Goal: Information Seeking & Learning: Learn about a topic

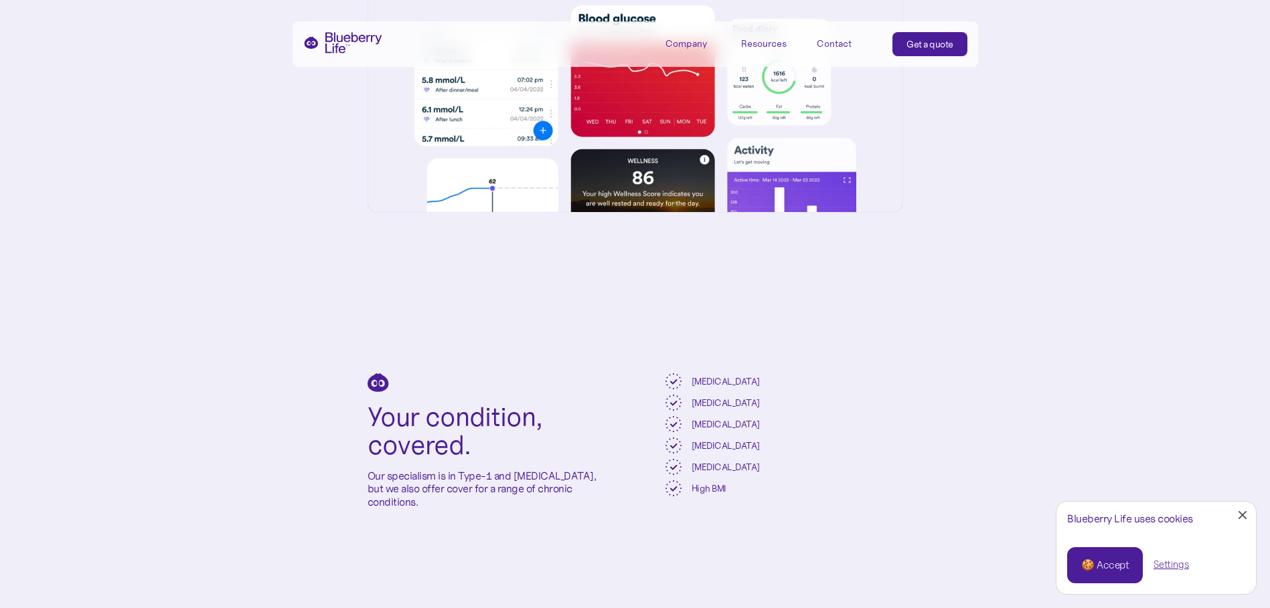
scroll to position [2878, 0]
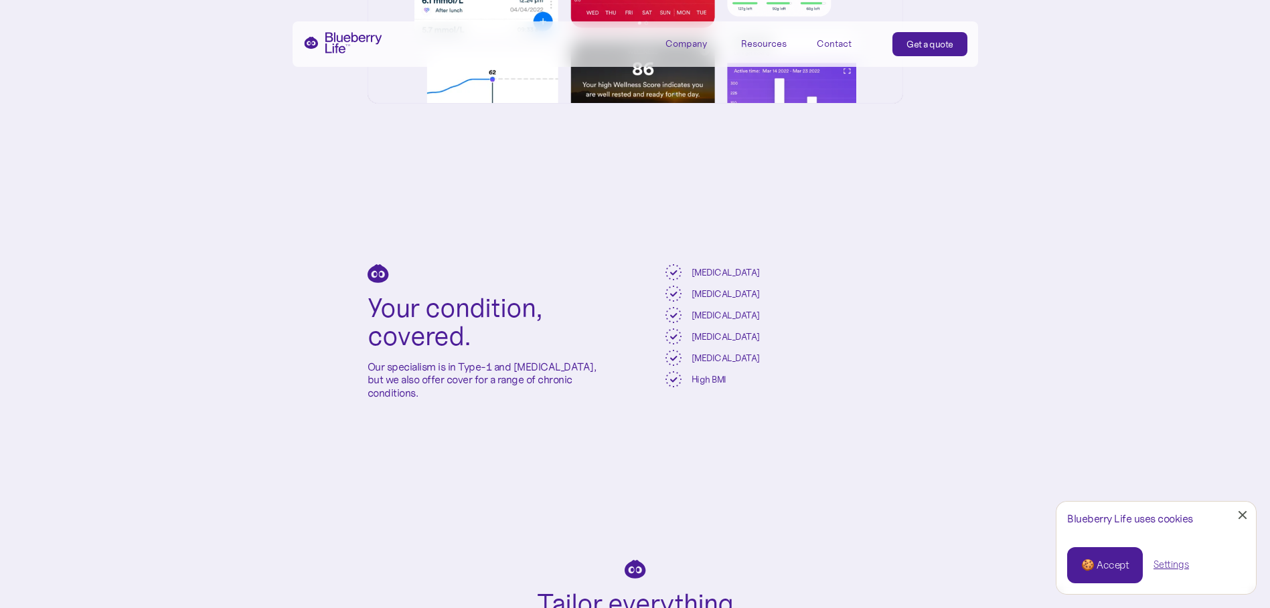
drag, startPoint x: 468, startPoint y: 422, endPoint x: 365, endPoint y: 323, distance: 142.5
click at [365, 323] on div "Your condition, covered. Our specialism is in Type-1 and [MEDICAL_DATA], but we…" at bounding box center [635, 332] width 1270 height 296
drag, startPoint x: 365, startPoint y: 323, endPoint x: 450, endPoint y: 432, distance: 138.3
click at [450, 432] on div "Your condition, covered. Our specialism is in Type-1 and [MEDICAL_DATA], but we…" at bounding box center [635, 332] width 1270 height 296
drag, startPoint x: 383, startPoint y: 330, endPoint x: 367, endPoint y: 313, distance: 22.7
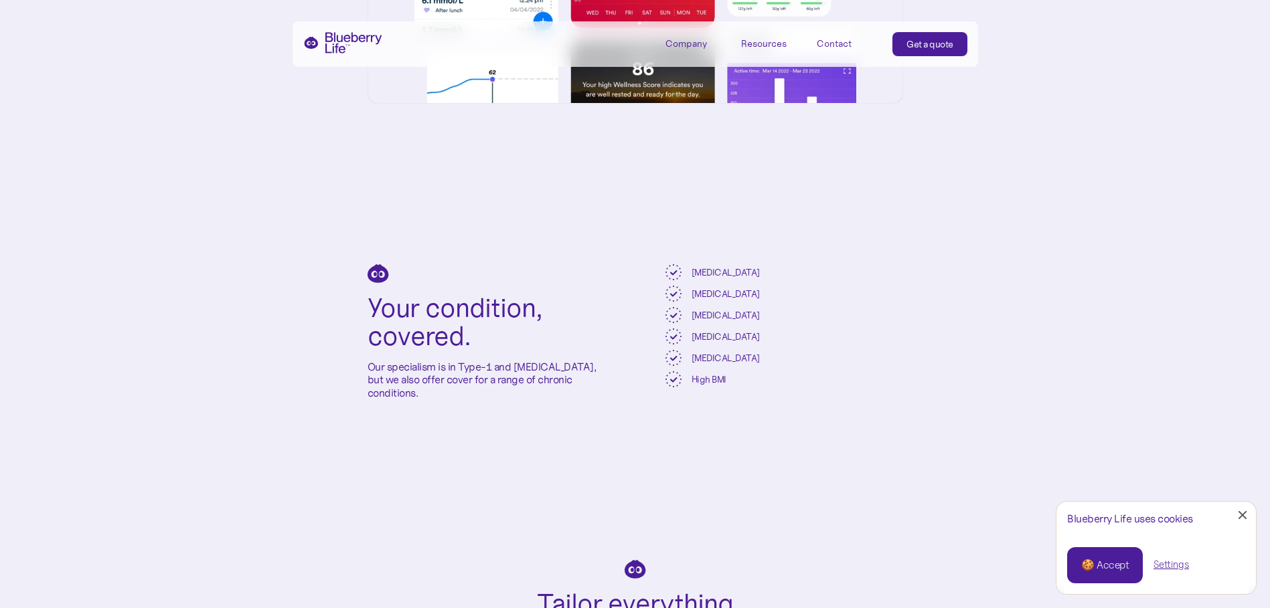
click at [367, 313] on div "Your condition, covered. Our specialism is in Type-1 and [MEDICAL_DATA], but we…" at bounding box center [635, 332] width 1270 height 296
drag, startPoint x: 367, startPoint y: 313, endPoint x: 450, endPoint y: 429, distance: 142.5
click at [450, 429] on div "Your condition, covered. Our specialism is in Type-1 and [MEDICAL_DATA], but we…" at bounding box center [635, 332] width 1270 height 296
drag, startPoint x: 434, startPoint y: 384, endPoint x: 360, endPoint y: 268, distance: 138.1
click at [360, 268] on div "Your condition, covered. Our specialism is in Type-1 and [MEDICAL_DATA], but we…" at bounding box center [635, 332] width 1270 height 296
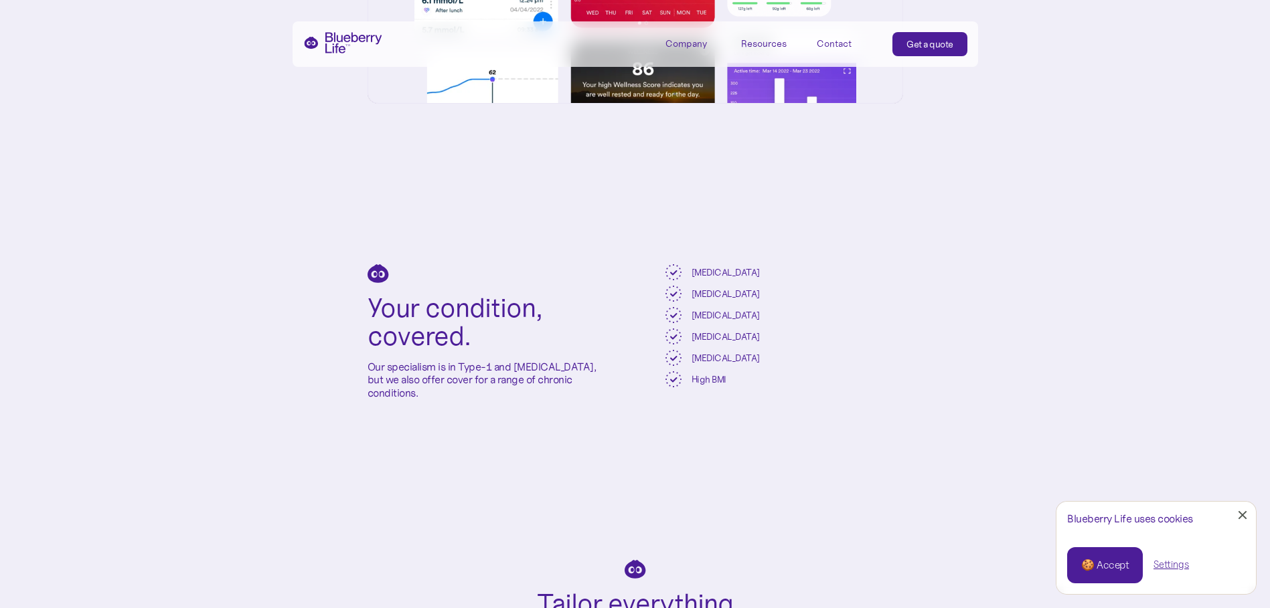
drag, startPoint x: 360, startPoint y: 268, endPoint x: 506, endPoint y: 465, distance: 245.0
click at [506, 465] on div "Your condition, covered. Our specialism is in Type-1 and [MEDICAL_DATA], but we…" at bounding box center [635, 332] width 1270 height 296
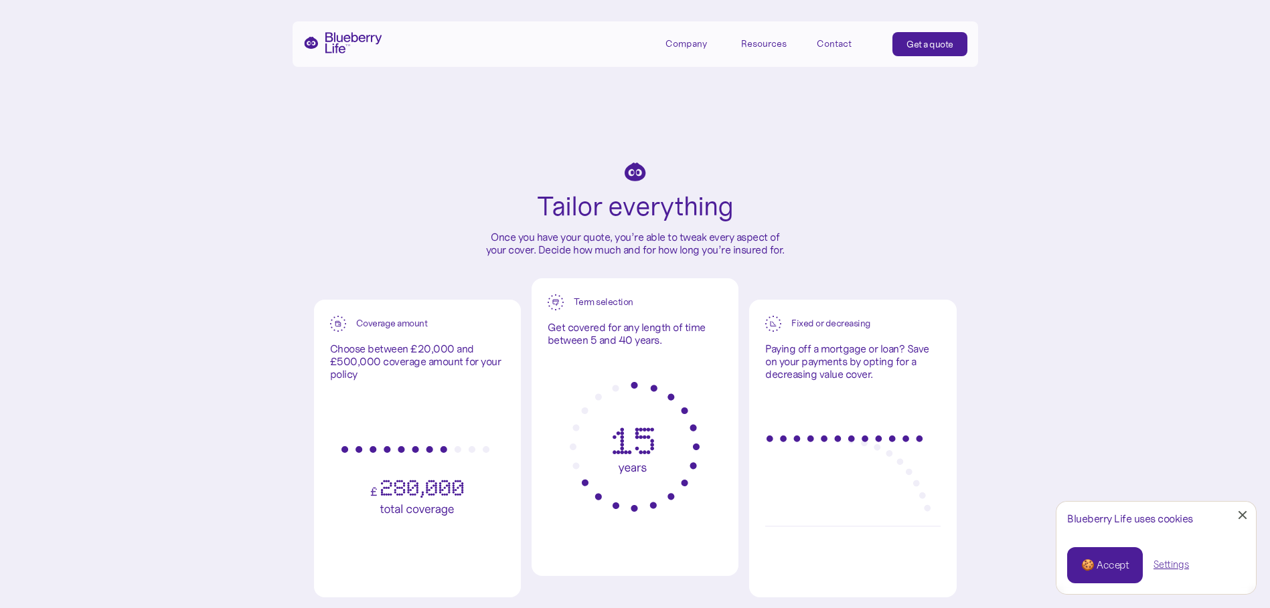
scroll to position [3347, 0]
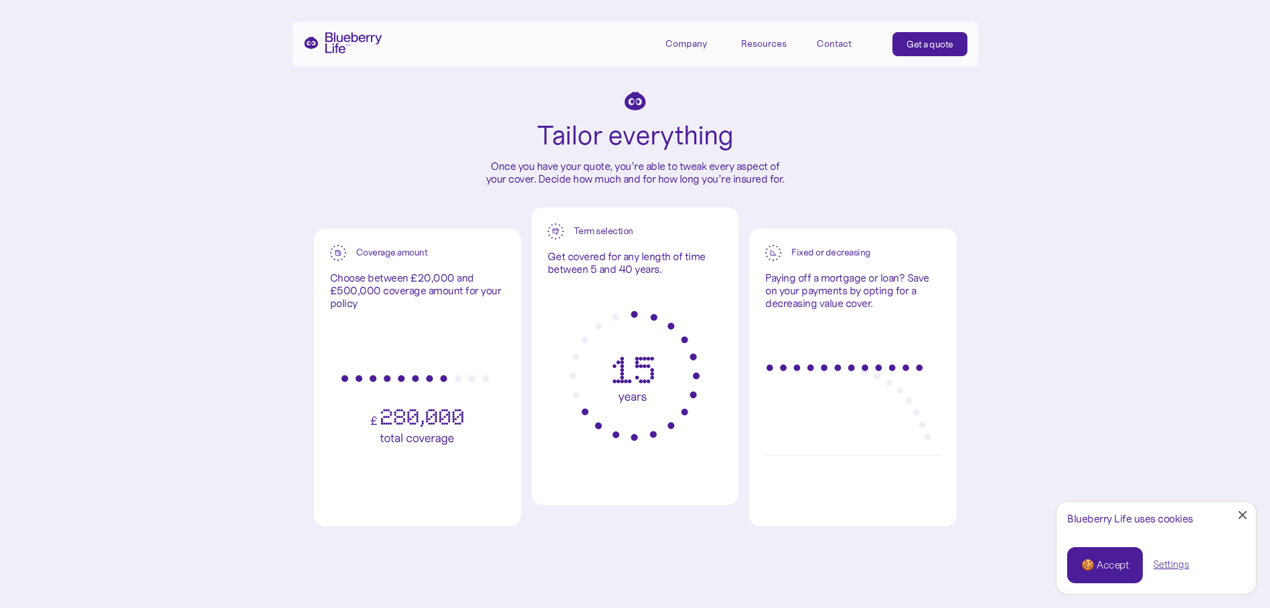
click at [941, 359] on div "Fixed or decreasing Paying off a mortgage or loan? Save on your payments by opt…" at bounding box center [852, 378] width 207 height 299
click at [750, 225] on div "Tailor everything Once you have your quote, you’re able to tweak every aspect o…" at bounding box center [635, 299] width 643 height 414
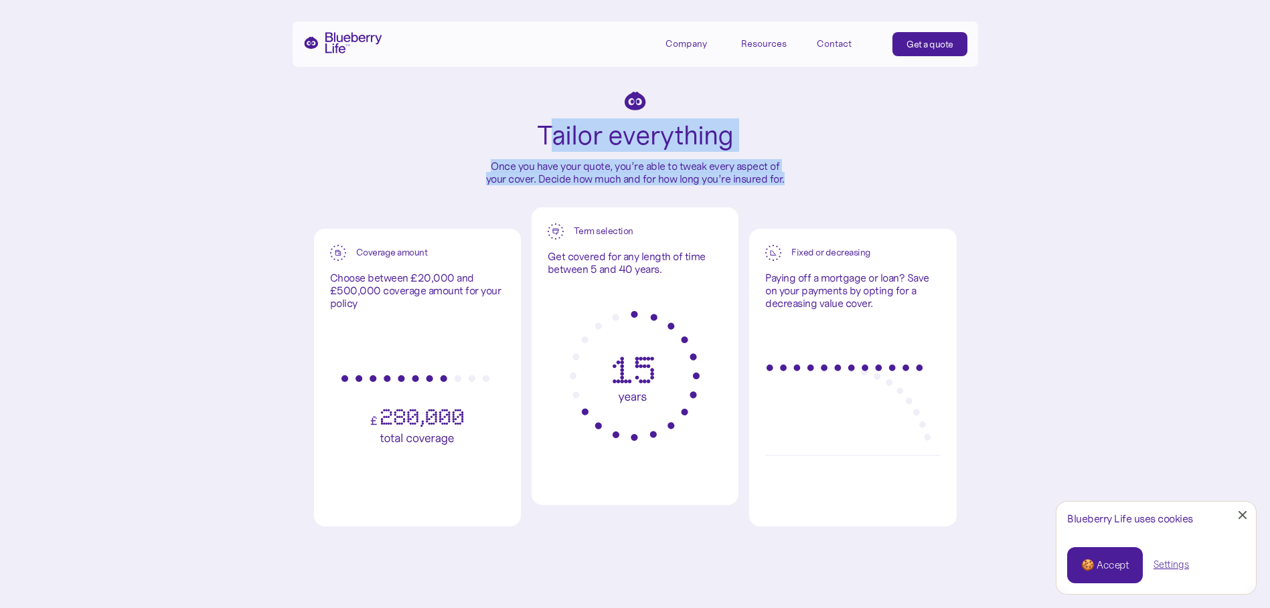
drag, startPoint x: 793, startPoint y: 209, endPoint x: 548, endPoint y: 162, distance: 248.8
click at [548, 162] on div "Tailor everything Once you have your quote, you’re able to tweak every aspect o…" at bounding box center [635, 299] width 643 height 414
drag, startPoint x: 548, startPoint y: 162, endPoint x: 587, endPoint y: 210, distance: 61.9
click at [586, 209] on div "Tailor everything Once you have your quote, you’re able to tweak every aspect o…" at bounding box center [635, 299] width 643 height 414
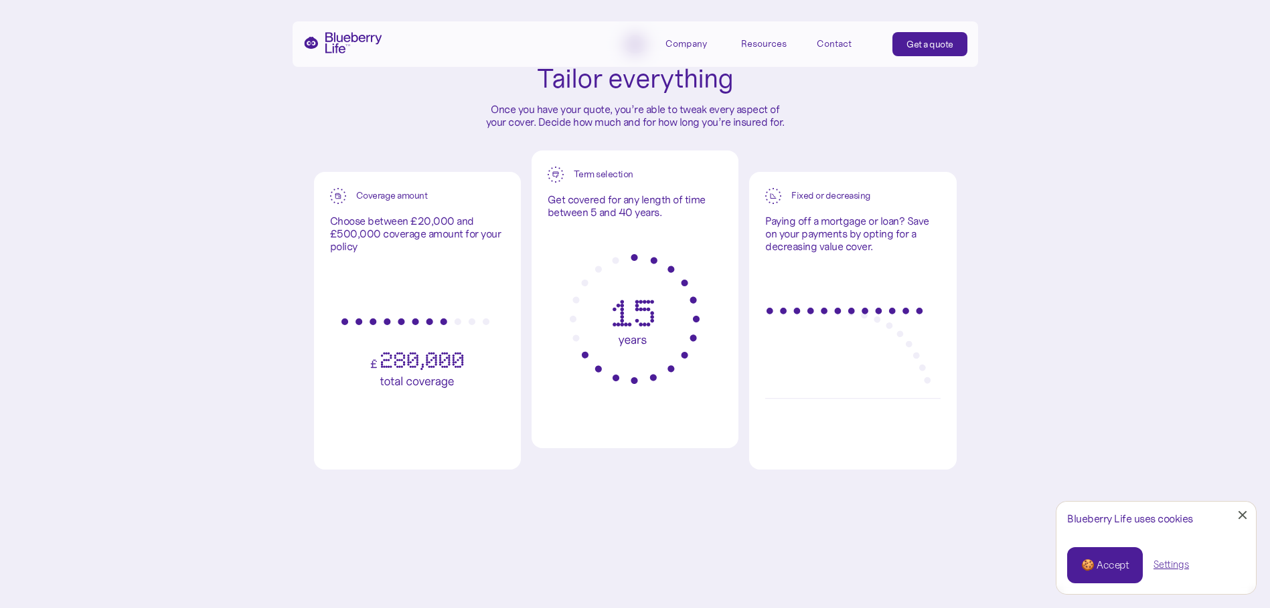
scroll to position [3481, 0]
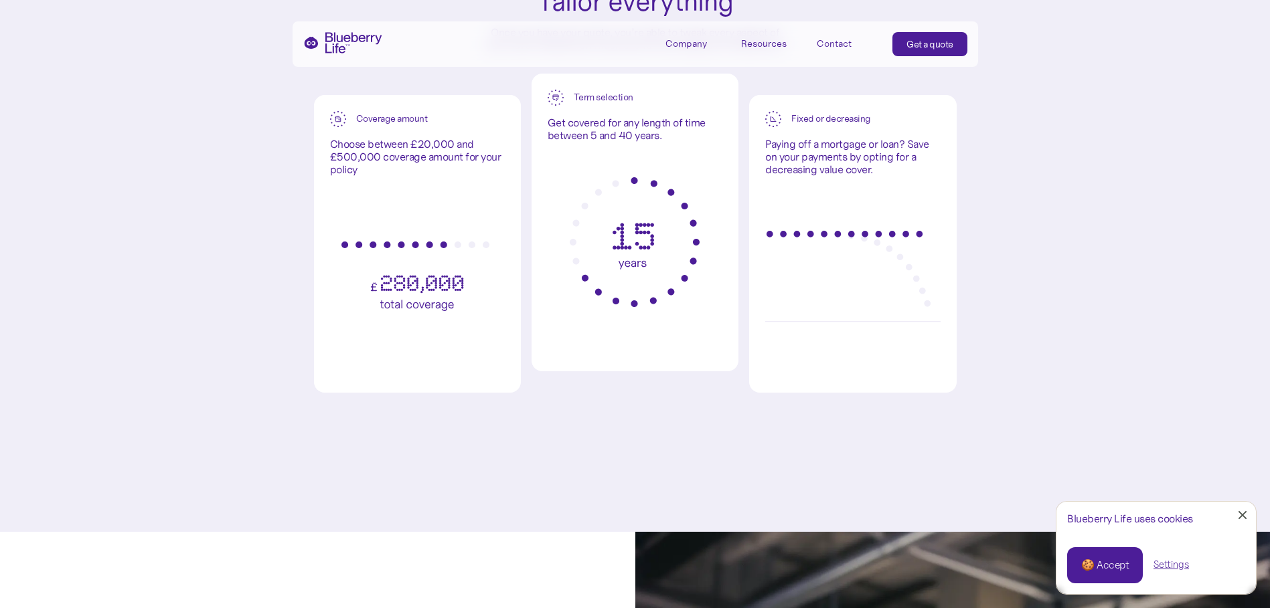
click at [278, 323] on div "Tailor everything Once you have your quote, you’re able to tweak every aspect o…" at bounding box center [635, 165] width 1270 height 574
click at [342, 310] on img at bounding box center [416, 277] width 151 height 70
drag, startPoint x: 627, startPoint y: 339, endPoint x: 848, endPoint y: 353, distance: 222.0
click at [627, 340] on div at bounding box center [635, 242] width 175 height 201
click at [897, 362] on div at bounding box center [852, 276] width 175 height 201
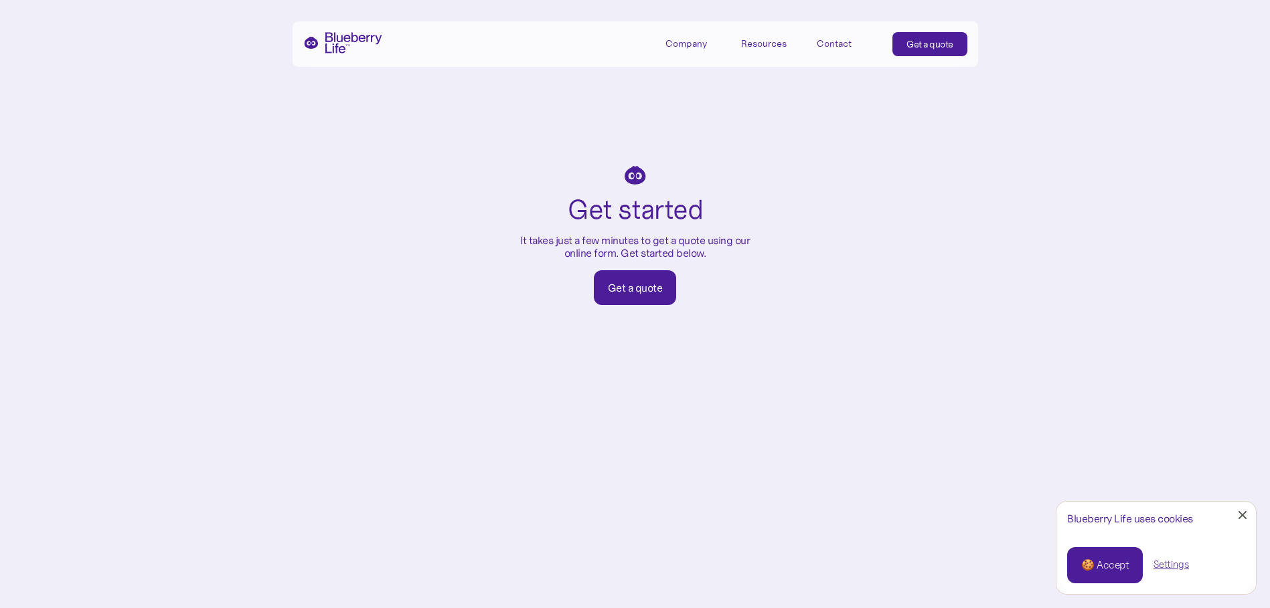
scroll to position [5556, 0]
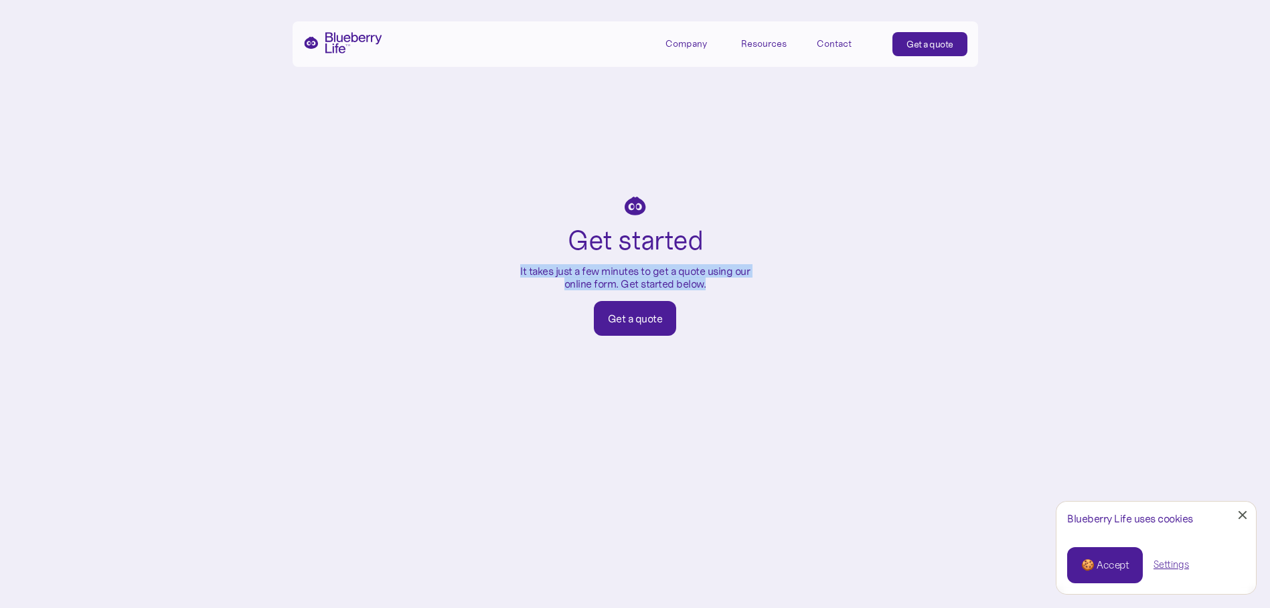
drag, startPoint x: 734, startPoint y: 323, endPoint x: 436, endPoint y: 195, distance: 324.4
click at [436, 195] on div "Get started It takes just a few minutes to get a quote using our online form. G…" at bounding box center [635, 277] width 428 height 244
drag, startPoint x: 436, startPoint y: 195, endPoint x: 568, endPoint y: 298, distance: 167.4
click at [568, 290] on p "It takes just a few minutes to get a quote using our online form. Get started b…" at bounding box center [635, 277] width 241 height 25
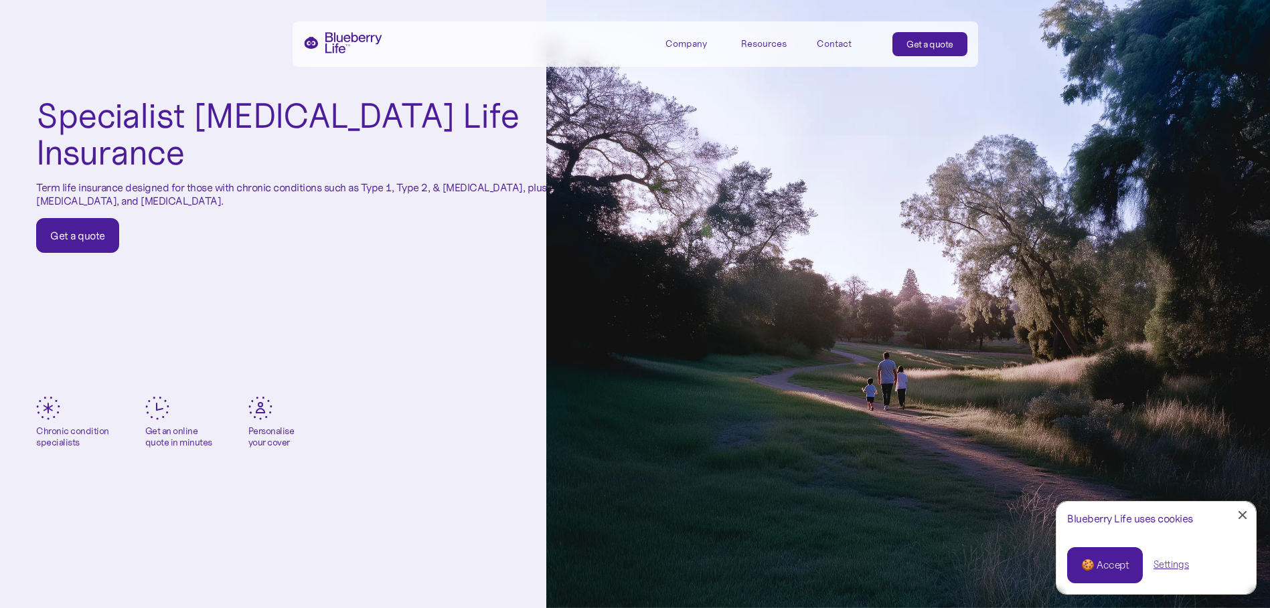
scroll to position [0, 0]
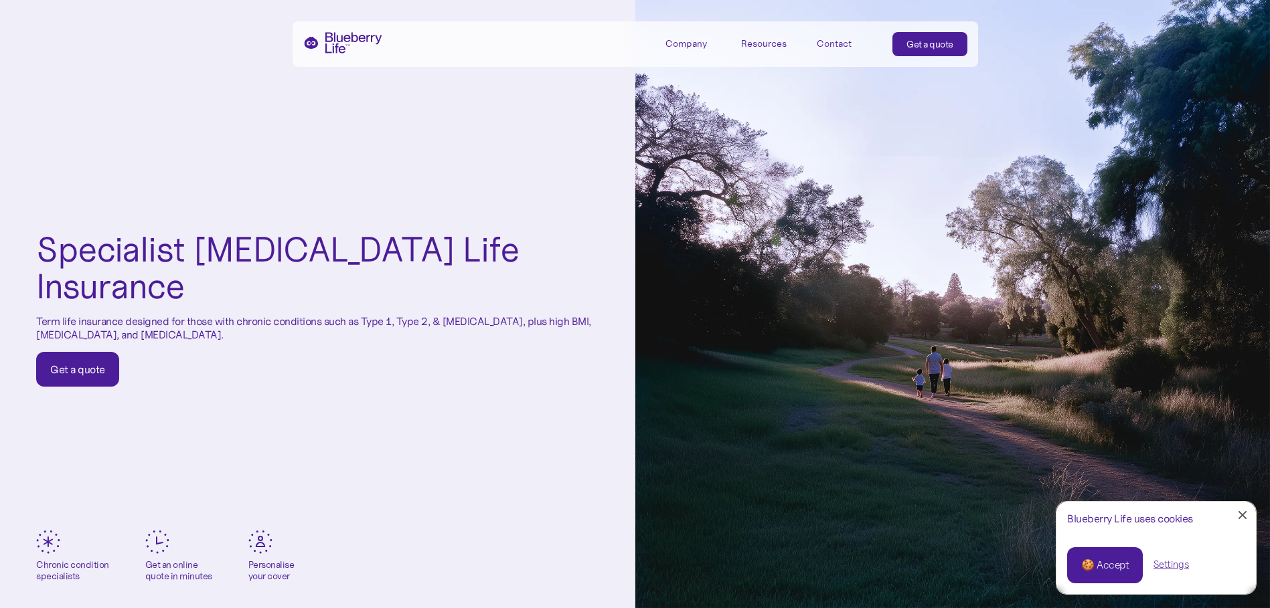
drag, startPoint x: 501, startPoint y: 345, endPoint x: 136, endPoint y: 153, distance: 412.6
click at [136, 153] on div "Specialist [MEDICAL_DATA] Life Insurance Term life insurance designed for those…" at bounding box center [317, 309] width 635 height 618
drag, startPoint x: 136, startPoint y: 153, endPoint x: 335, endPoint y: 385, distance: 306.2
click at [335, 385] on div "Specialist [MEDICAL_DATA] Life Insurance Term life insurance designed for those…" at bounding box center [317, 309] width 635 height 618
drag, startPoint x: 371, startPoint y: 443, endPoint x: 5, endPoint y: 148, distance: 470.3
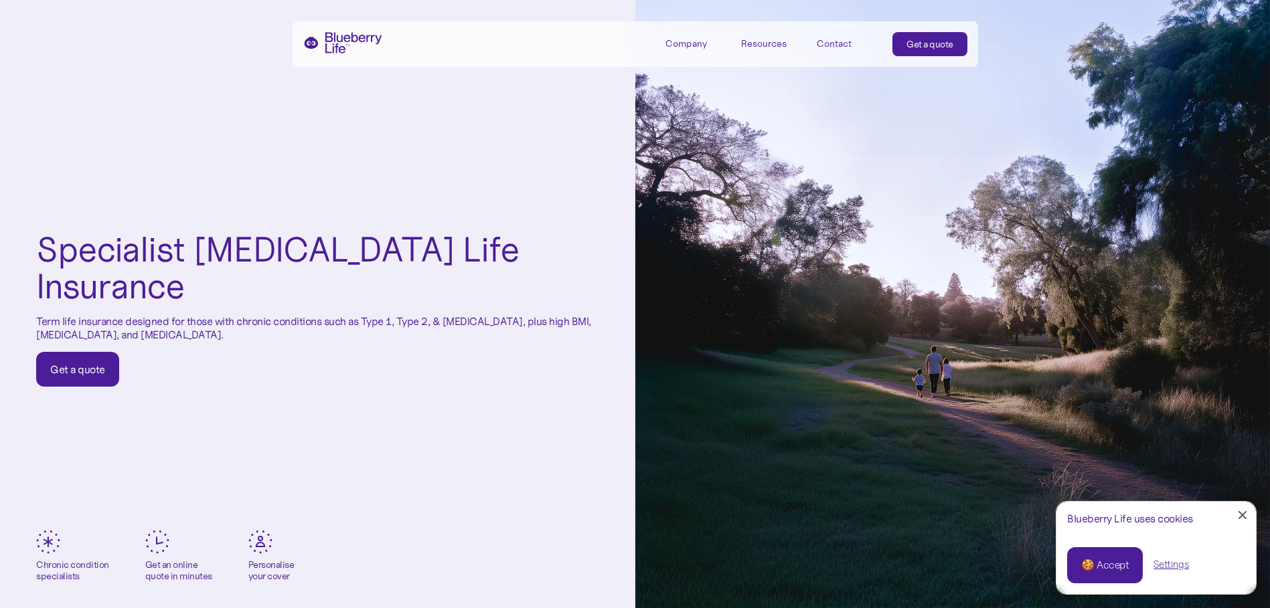
click at [5, 148] on div "Specialist [MEDICAL_DATA] Life Insurance Term life insurance designed for those…" at bounding box center [317, 309] width 635 height 618
drag, startPoint x: 5, startPoint y: 148, endPoint x: 286, endPoint y: 385, distance: 367.7
click at [286, 385] on div "Specialist [MEDICAL_DATA] Life Insurance Term life insurance designed for those…" at bounding box center [317, 309] width 635 height 618
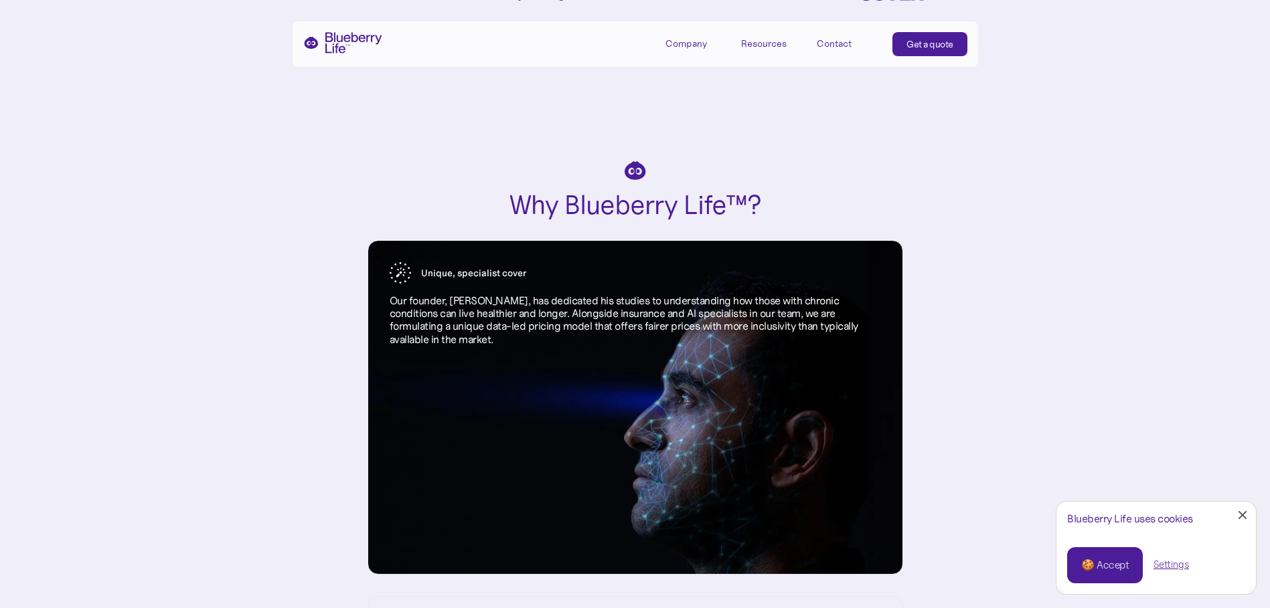
scroll to position [1540, 0]
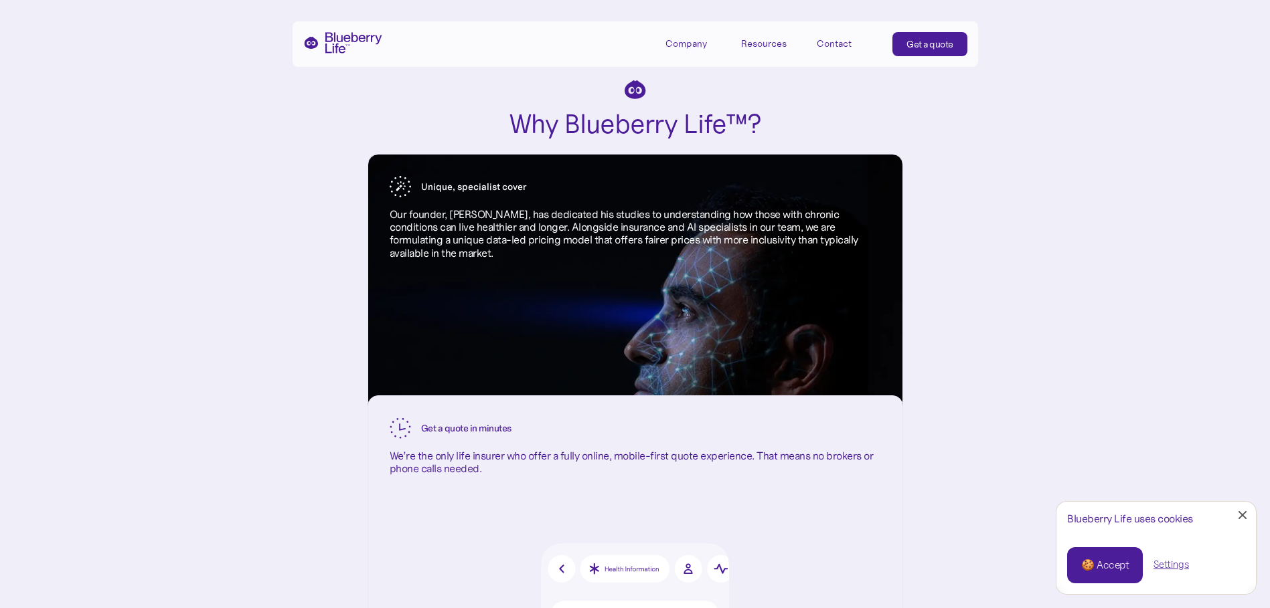
drag, startPoint x: 286, startPoint y: 15, endPoint x: 205, endPoint y: 64, distance: 94.6
